Goal: Information Seeking & Learning: Learn about a topic

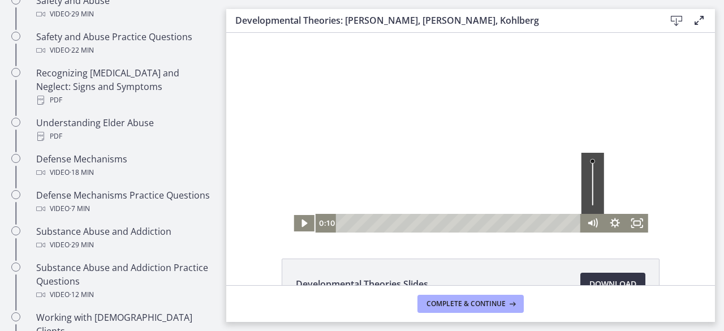
scroll to position [48, 0]
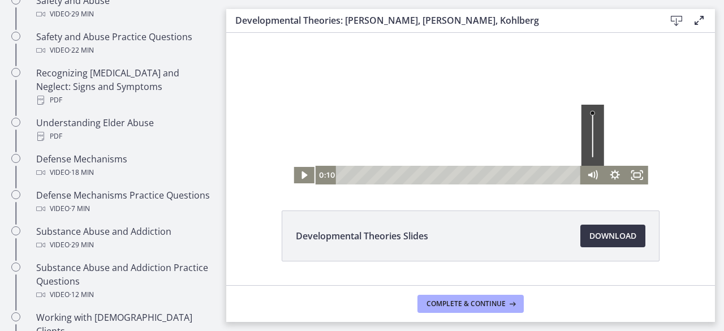
click at [619, 231] on span "Download Opens in a new window" at bounding box center [612, 236] width 47 height 14
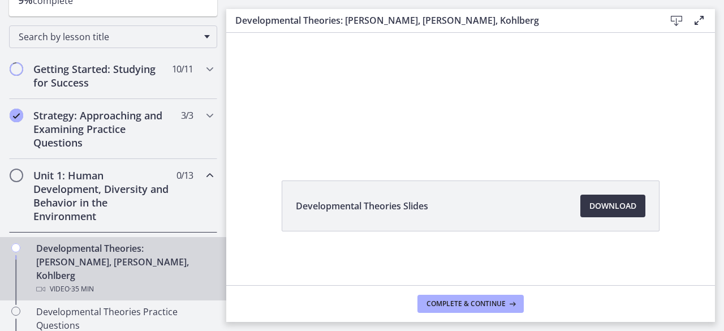
scroll to position [0, 0]
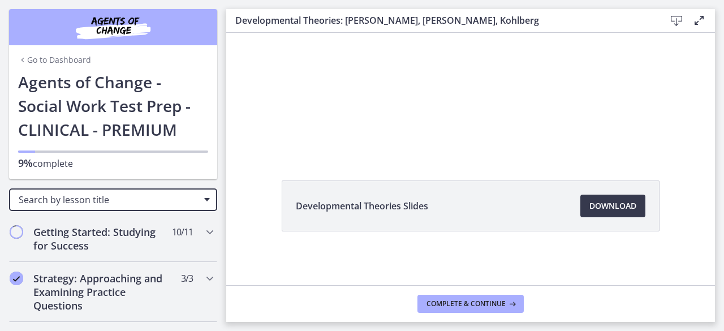
click at [197, 202] on div "Search by lesson title" at bounding box center [113, 199] width 208 height 23
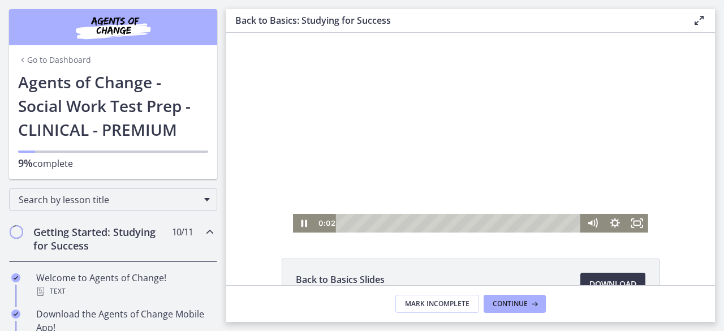
click at [636, 140] on div at bounding box center [470, 133] width 355 height 200
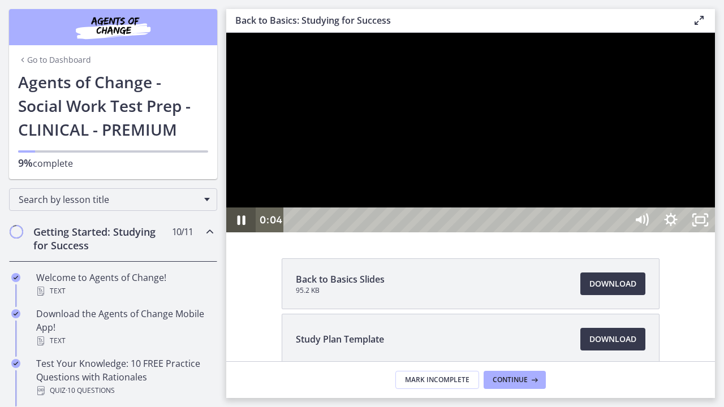
click at [243, 225] on icon "Pause" at bounding box center [242, 220] width 8 height 10
click at [240, 79] on div at bounding box center [470, 133] width 489 height 200
click at [245, 232] on div at bounding box center [470, 133] width 489 height 200
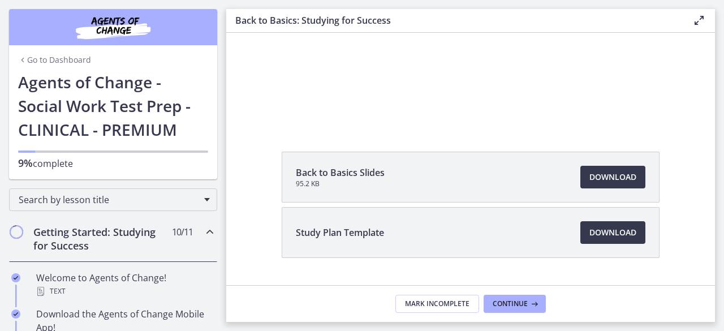
scroll to position [133, 0]
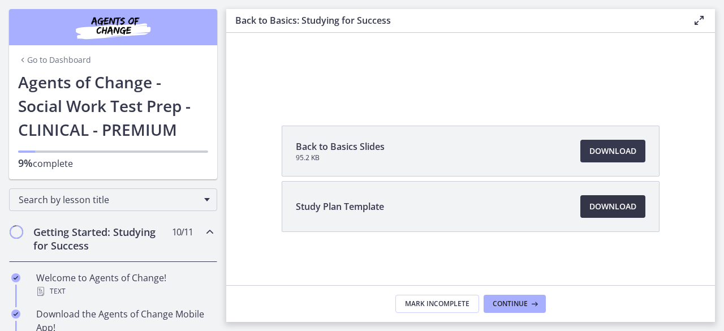
click at [613, 206] on span "Download Opens in a new window" at bounding box center [612, 207] width 47 height 14
click at [603, 152] on span "Download Opens in a new window" at bounding box center [612, 151] width 47 height 14
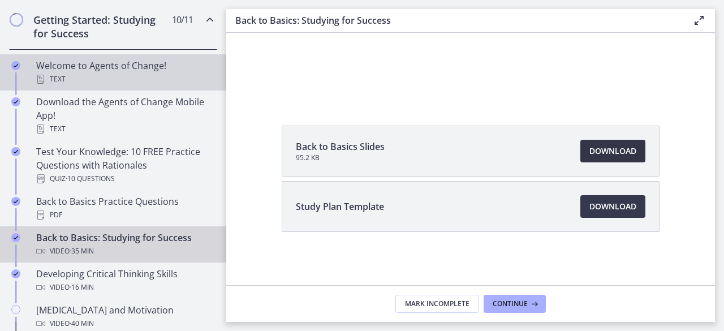
scroll to position [217, 0]
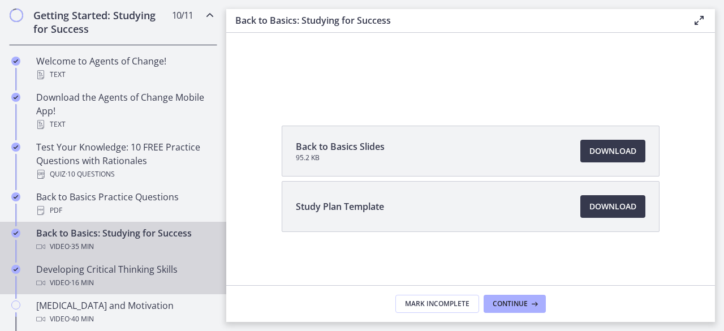
click at [166, 282] on div "Video · 16 min" at bounding box center [124, 283] width 176 height 14
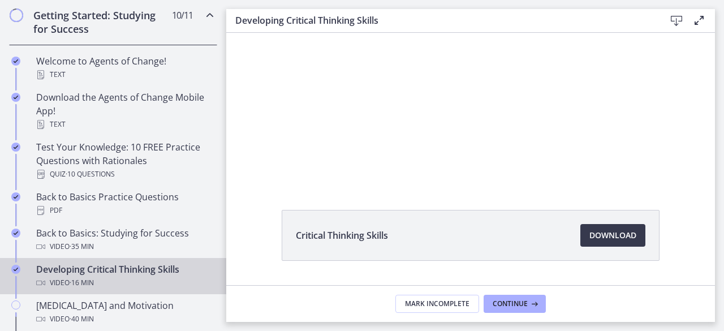
scroll to position [49, 0]
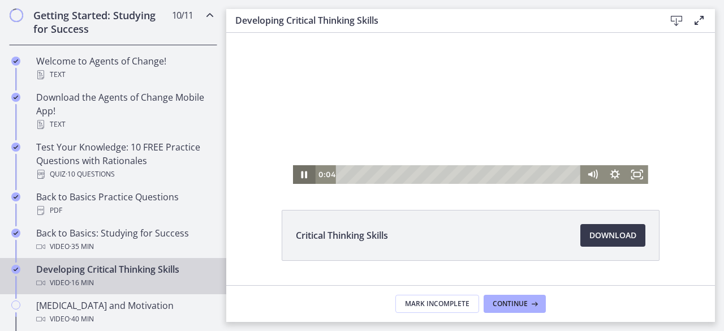
click at [301, 175] on icon "Pause" at bounding box center [304, 174] width 6 height 7
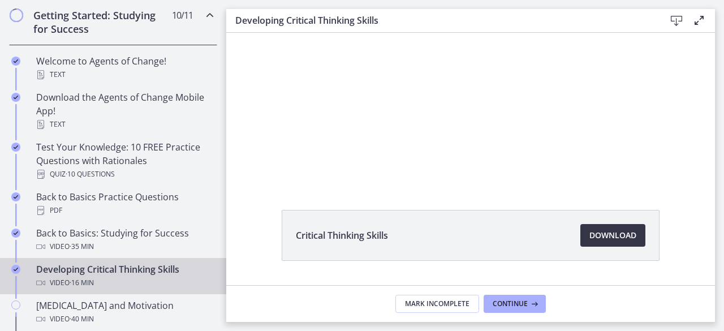
click at [602, 234] on span "Download Opens in a new window" at bounding box center [612, 235] width 47 height 14
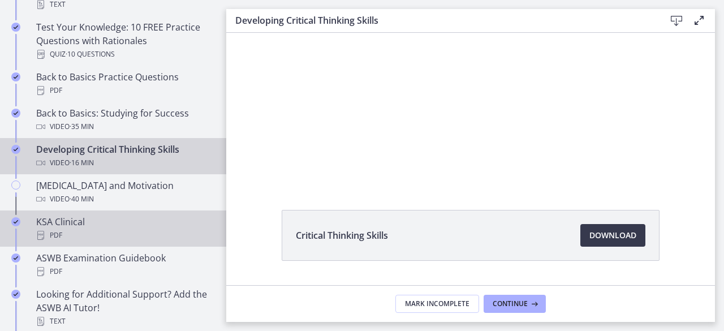
click at [50, 236] on div "PDF" at bounding box center [124, 235] width 176 height 14
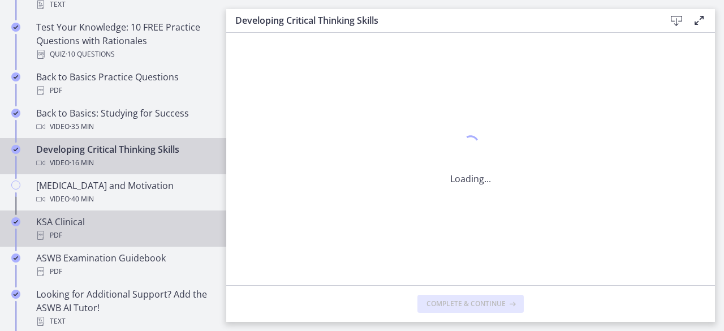
scroll to position [0, 0]
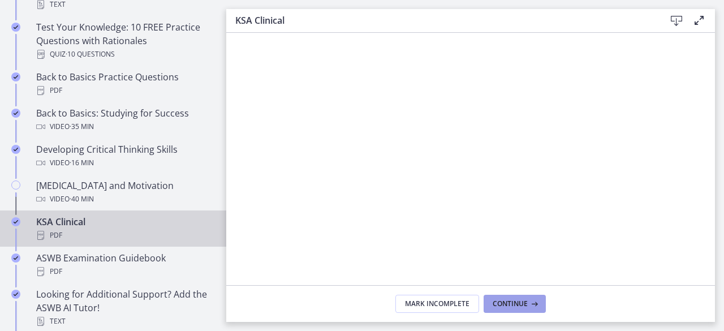
click at [521, 309] on button "Continue" at bounding box center [514, 304] width 62 height 18
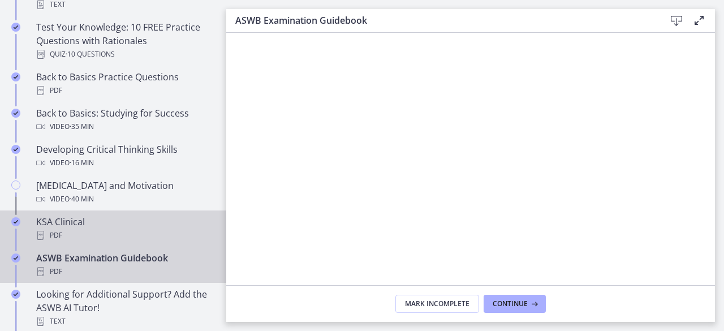
click at [63, 233] on div "PDF" at bounding box center [124, 235] width 176 height 14
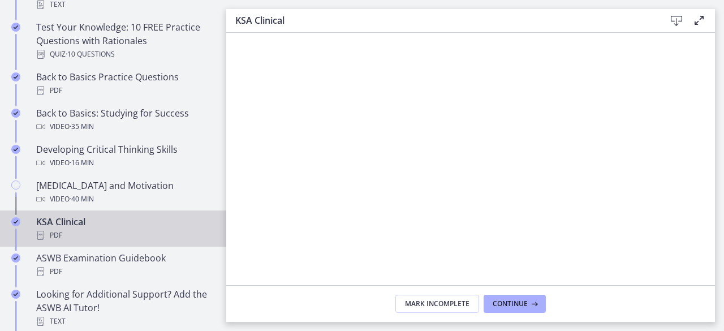
click at [674, 20] on icon at bounding box center [677, 21] width 14 height 14
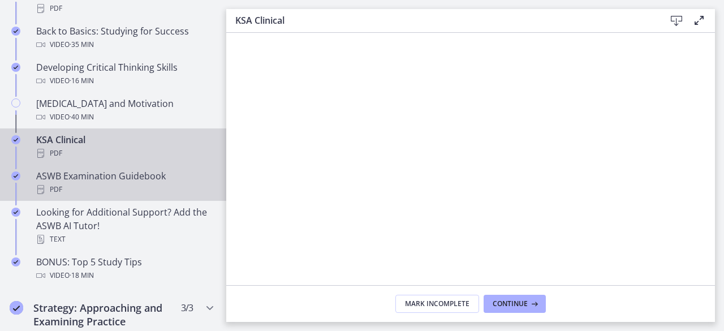
scroll to position [419, 0]
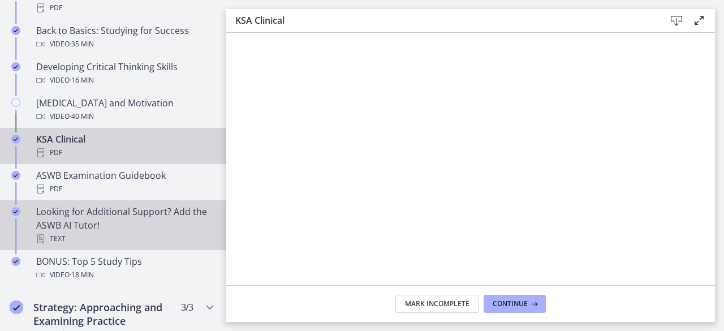
click at [106, 208] on div "Looking for Additional Support? Add the ASWB AI Tutor! Text" at bounding box center [124, 225] width 176 height 41
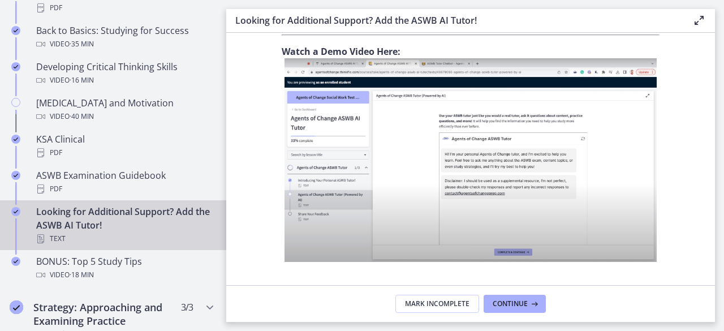
scroll to position [511, 0]
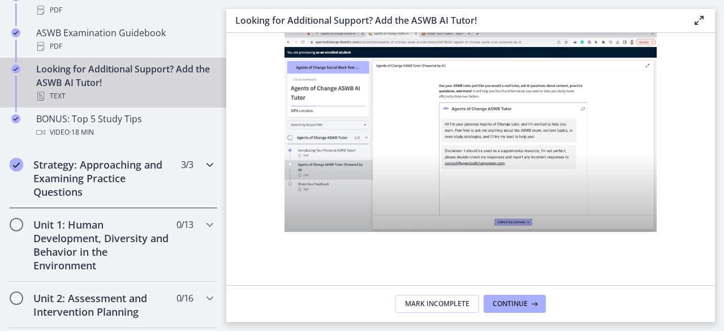
click at [119, 164] on h2 "Strategy: Approaching and Examining Practice Questions" at bounding box center [102, 178] width 138 height 41
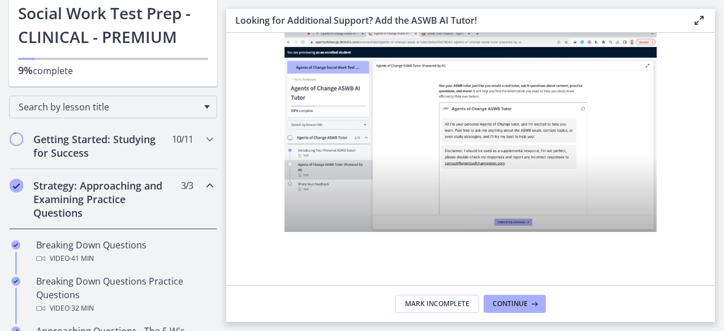
scroll to position [88, 0]
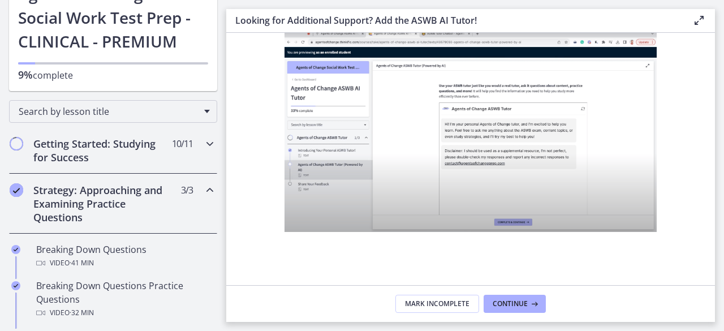
click at [121, 144] on h2 "Getting Started: Studying for Success" at bounding box center [102, 150] width 138 height 27
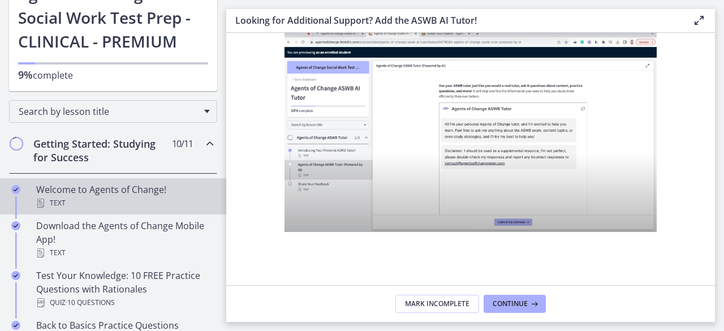
click at [120, 192] on div "Welcome to Agents of Change! Text" at bounding box center [124, 196] width 176 height 27
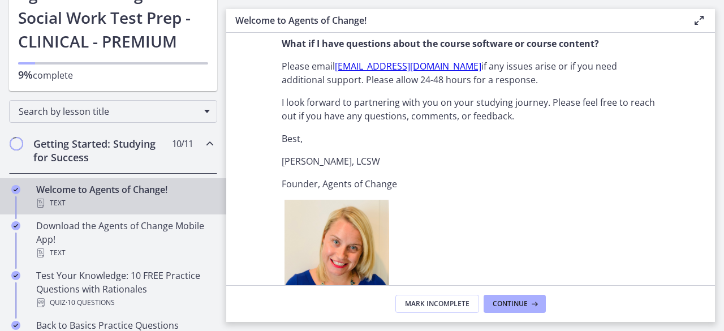
scroll to position [1510, 0]
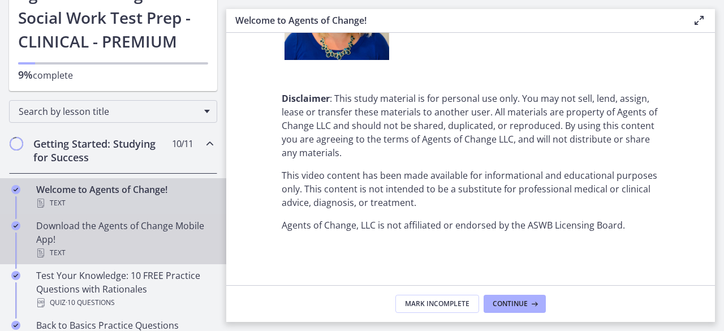
click at [101, 226] on div "Download the Agents of Change Mobile App! Text" at bounding box center [124, 239] width 176 height 41
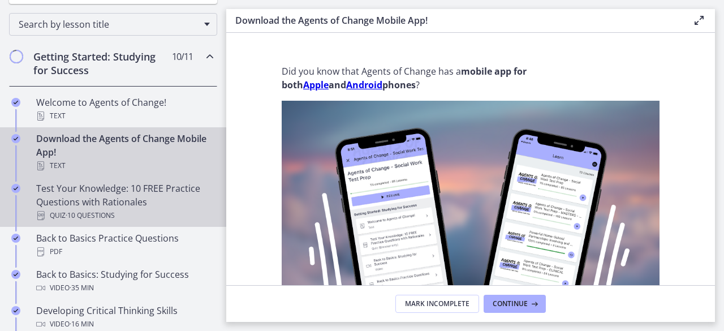
scroll to position [176, 0]
click at [87, 204] on div "Test Your Knowledge: 10 FREE Practice Questions with Rationales Quiz · 10 Quest…" at bounding box center [124, 200] width 176 height 41
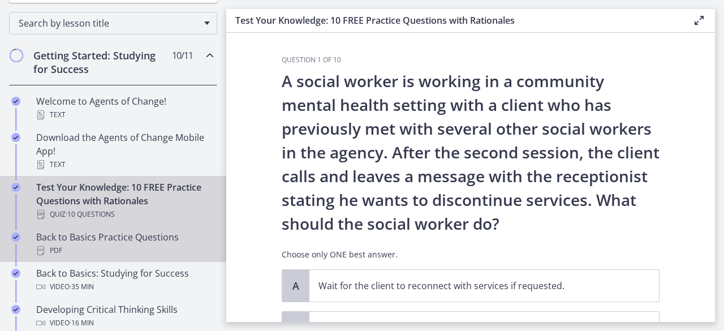
click at [93, 245] on div "PDF" at bounding box center [124, 251] width 176 height 14
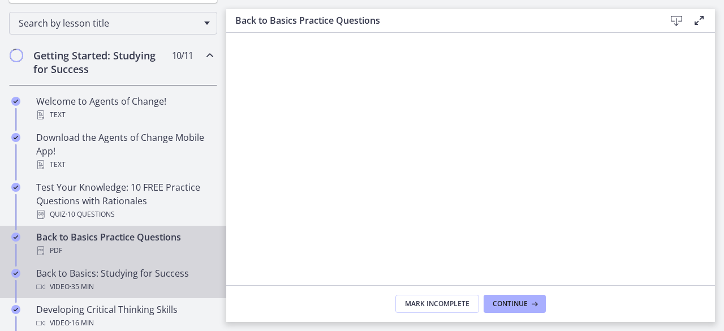
click at [107, 264] on link "Back to Basics: Studying for Success Video · 35 min" at bounding box center [113, 280] width 226 height 36
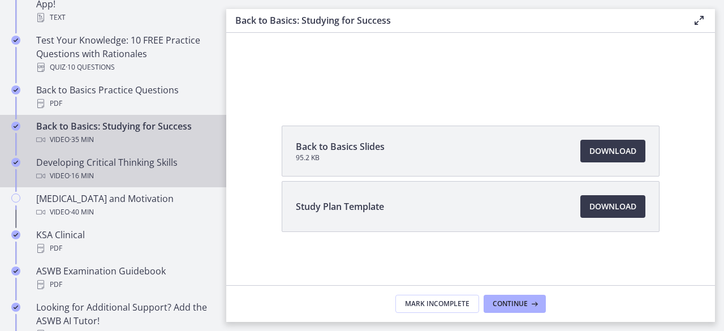
scroll to position [325, 0]
click at [155, 160] on div "Developing Critical Thinking Skills Video · 16 min" at bounding box center [124, 167] width 176 height 27
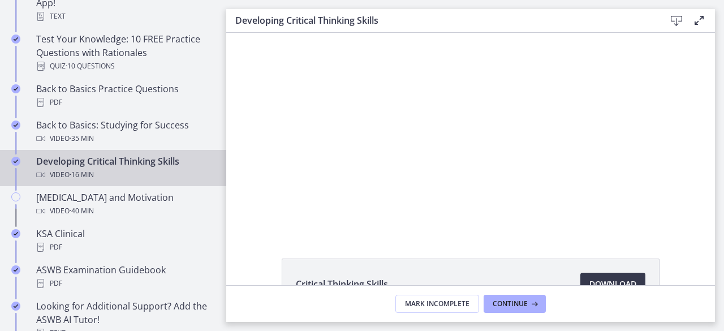
scroll to position [78, 0]
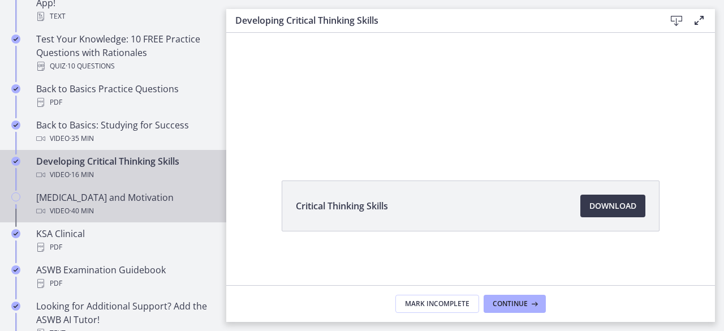
click at [114, 197] on div "[MEDICAL_DATA] and Motivation Video · 40 min" at bounding box center [124, 204] width 176 height 27
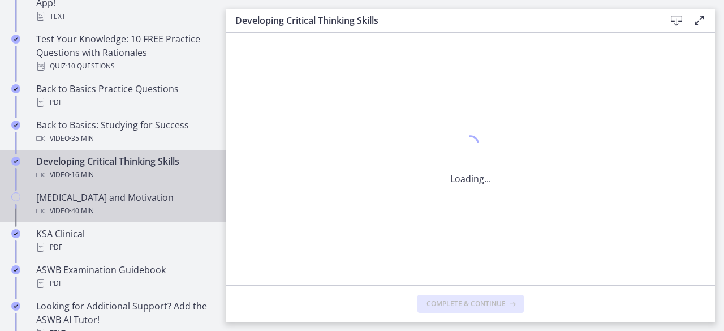
scroll to position [0, 0]
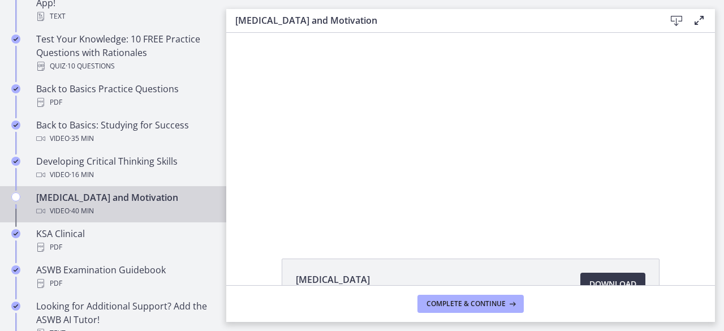
scroll to position [78, 0]
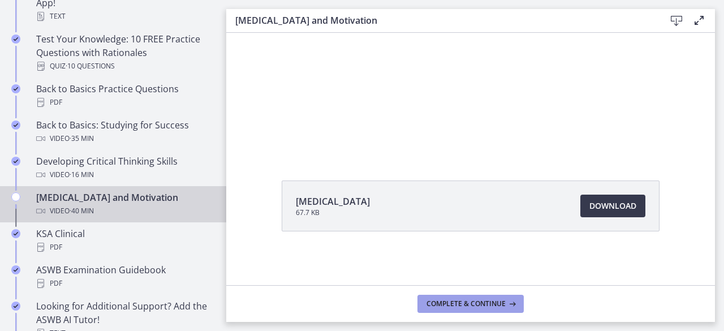
click at [463, 302] on span "Complete & continue" at bounding box center [465, 303] width 79 height 9
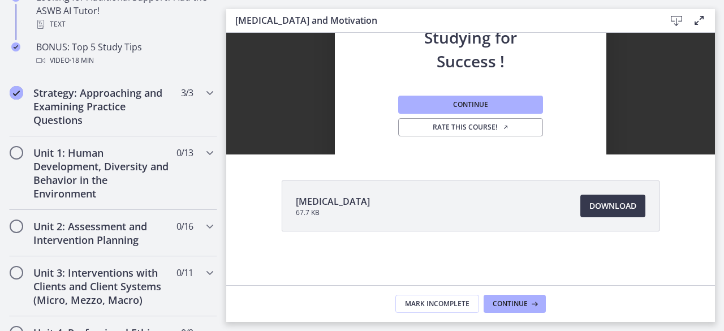
scroll to position [0, 0]
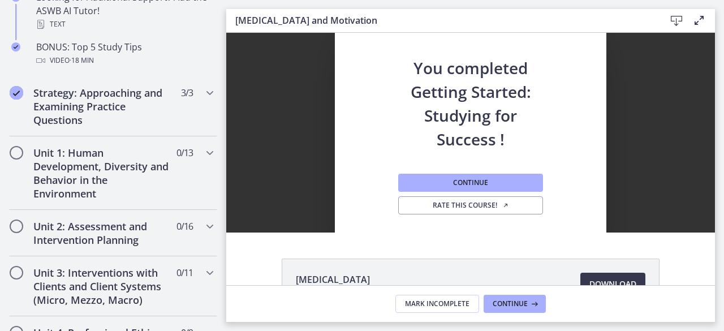
click at [642, 150] on div "You completed Getting Started: Studying for Success ! Continue Rate this course!" at bounding box center [470, 133] width 489 height 200
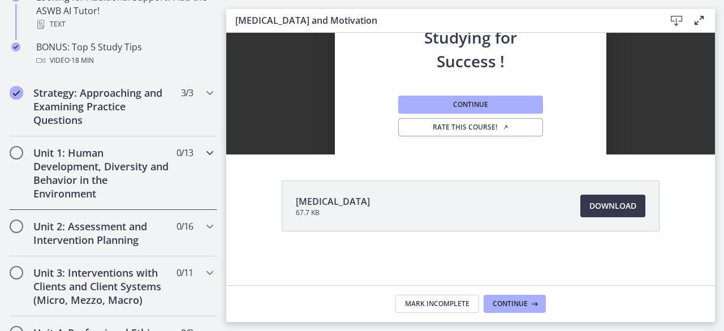
click at [75, 179] on h2 "Unit 1: Human Development, Diversity and Behavior in the Environment" at bounding box center [102, 173] width 138 height 54
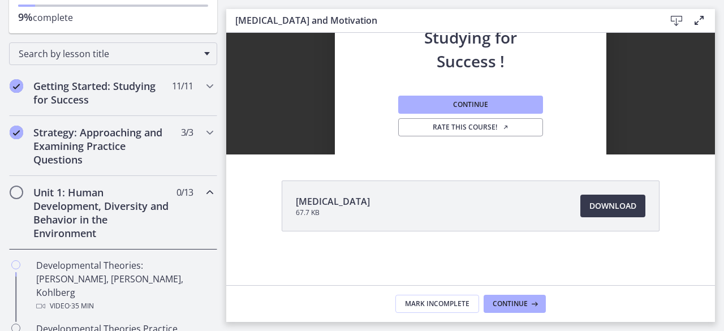
scroll to position [196, 0]
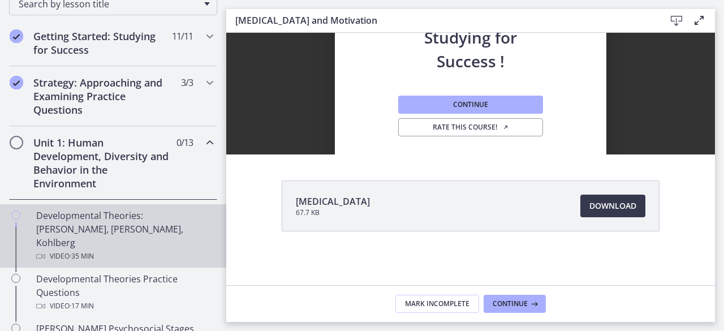
click at [109, 217] on div "Developmental Theories: [PERSON_NAME], [PERSON_NAME], Kohlberg Video · 35 min" at bounding box center [124, 236] width 176 height 54
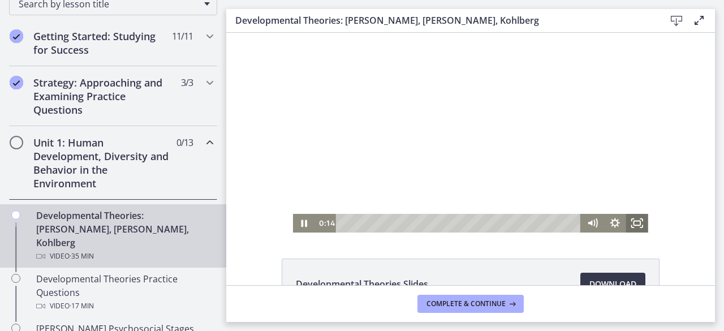
click at [633, 221] on rect "Fullscreen" at bounding box center [636, 223] width 7 height 5
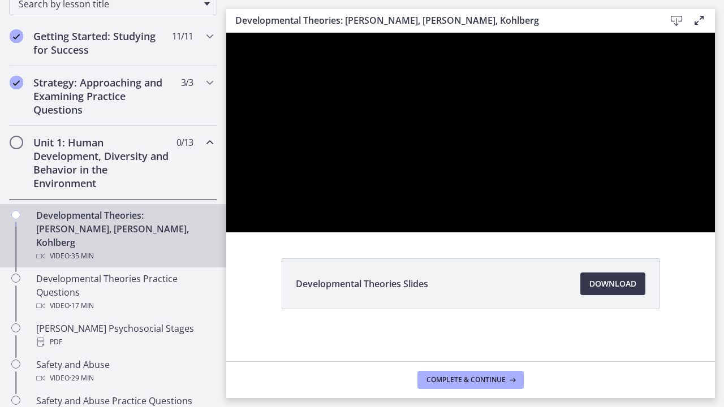
click at [685, 226] on div at bounding box center [470, 133] width 489 height 200
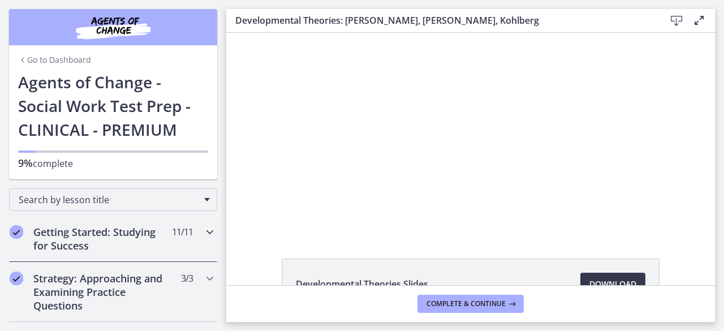
click at [159, 234] on h2 "Getting Started: Studying for Success" at bounding box center [102, 238] width 138 height 27
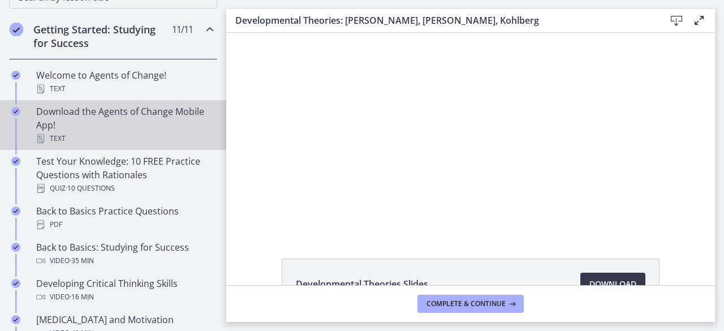
scroll to position [237, 0]
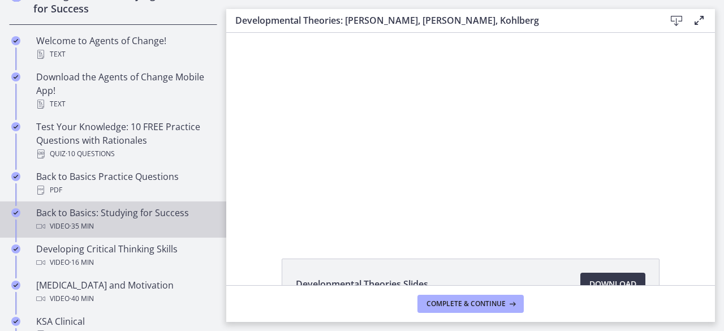
click at [135, 221] on div "Video · 35 min" at bounding box center [124, 226] width 176 height 14
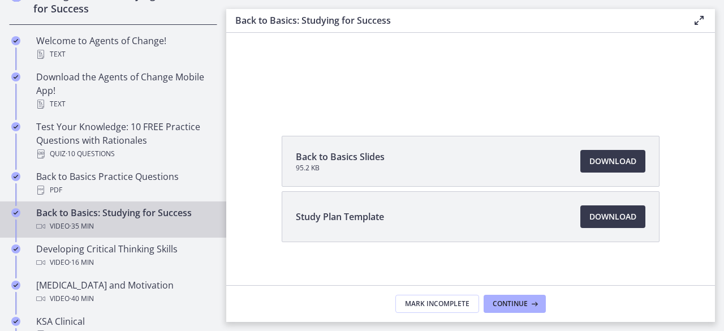
scroll to position [123, 0]
click at [610, 213] on span "Download Opens in a new window" at bounding box center [612, 216] width 47 height 14
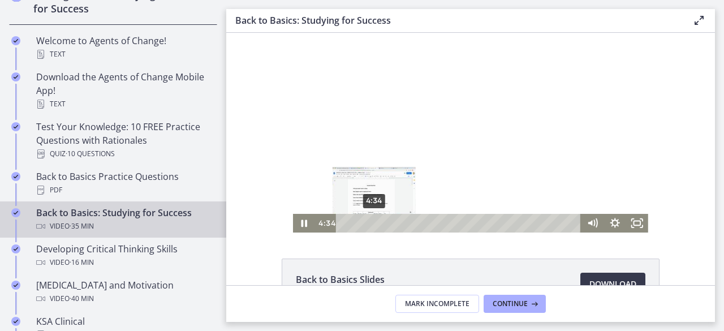
click at [370, 223] on div "4:34" at bounding box center [460, 223] width 232 height 19
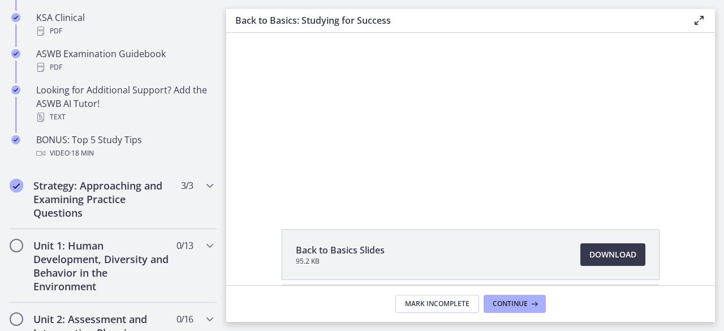
scroll to position [541, 0]
click at [106, 198] on h2 "Strategy: Approaching and Examining Practice Questions" at bounding box center [102, 198] width 138 height 41
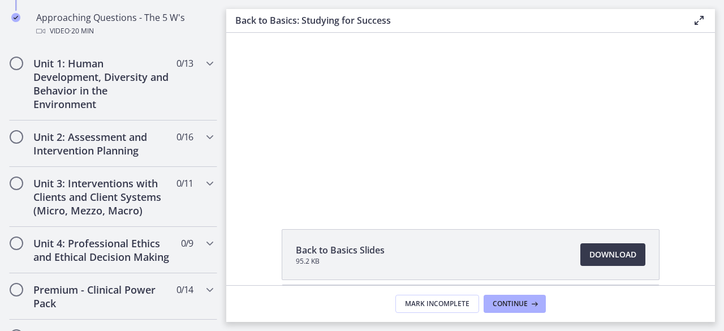
scroll to position [388, 0]
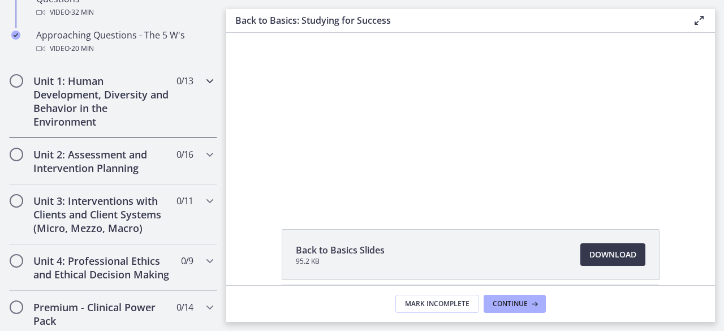
click at [93, 91] on h2 "Unit 1: Human Development, Diversity and Behavior in the Environment" at bounding box center [102, 101] width 138 height 54
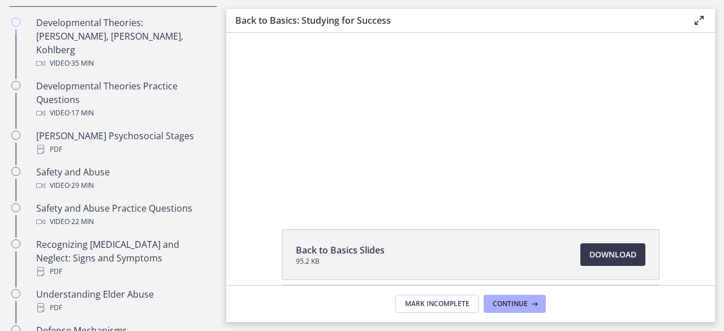
scroll to position [388, 0]
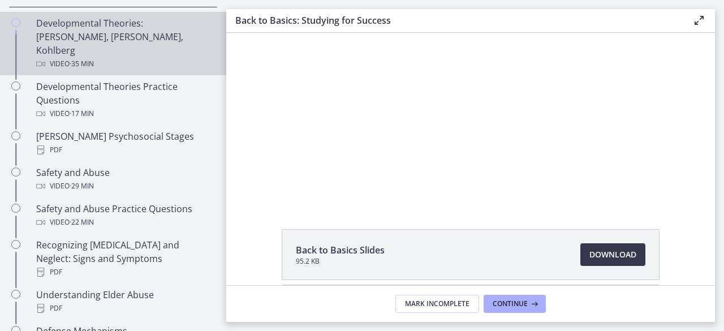
click at [113, 31] on div "Developmental Theories: [PERSON_NAME], [PERSON_NAME], Kohlberg Video · 35 min" at bounding box center [124, 43] width 176 height 54
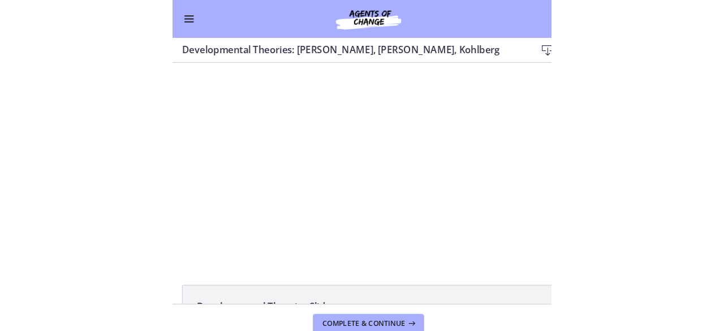
scroll to position [414, 0]
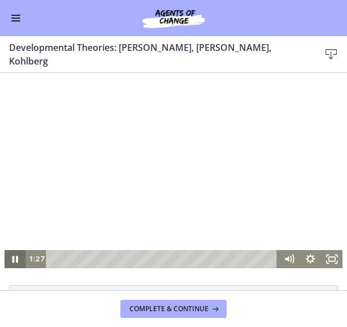
click at [10, 258] on icon "Pause" at bounding box center [15, 259] width 21 height 18
click at [13, 257] on icon "Play Video" at bounding box center [16, 258] width 6 height 7
click at [10, 259] on icon "Pause" at bounding box center [15, 259] width 21 height 18
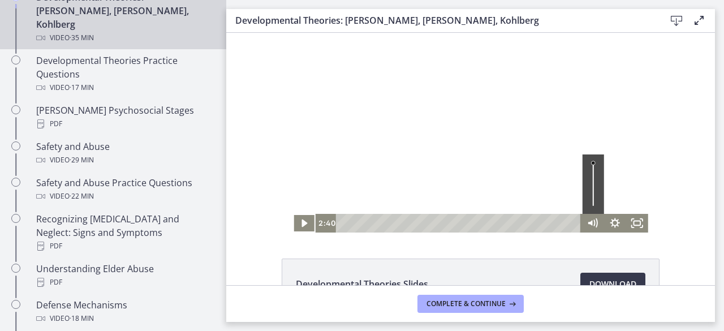
scroll to position [415, 0]
